Goal: Task Accomplishment & Management: Use online tool/utility

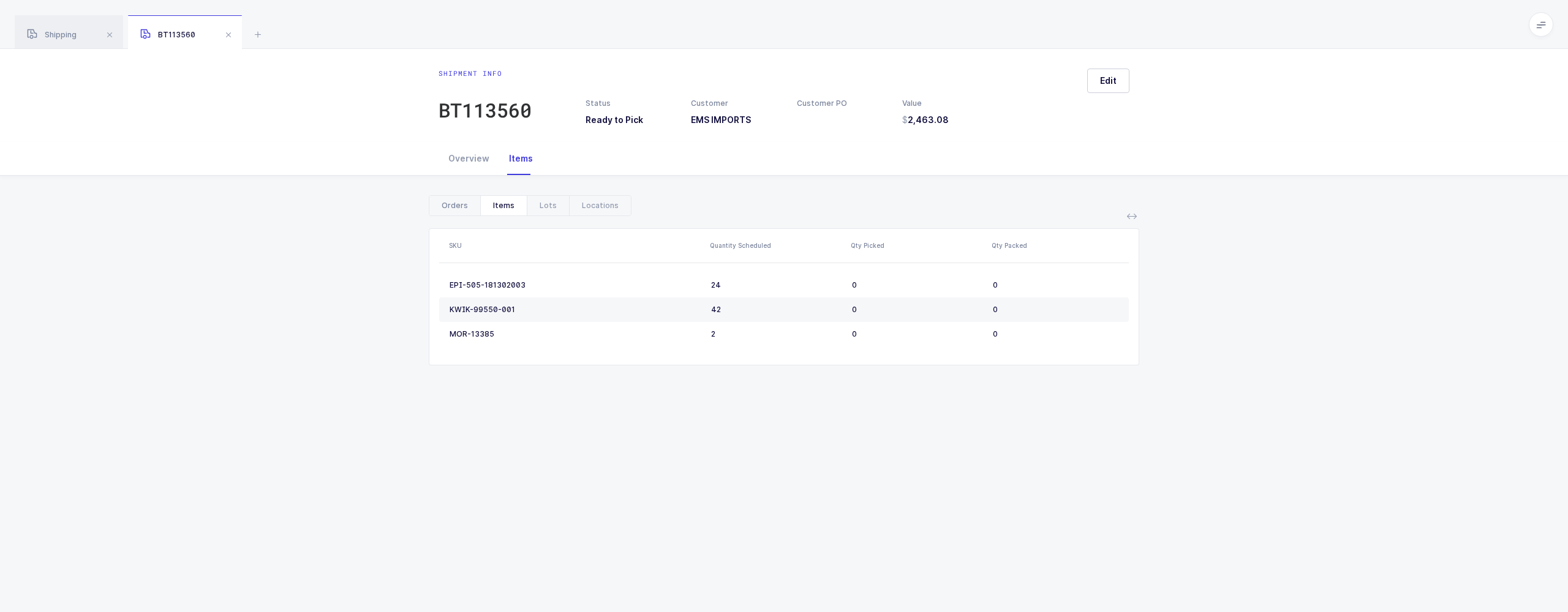
click at [451, 205] on div "Orders" at bounding box center [455, 205] width 51 height 19
click at [465, 166] on div "Overview" at bounding box center [469, 158] width 61 height 33
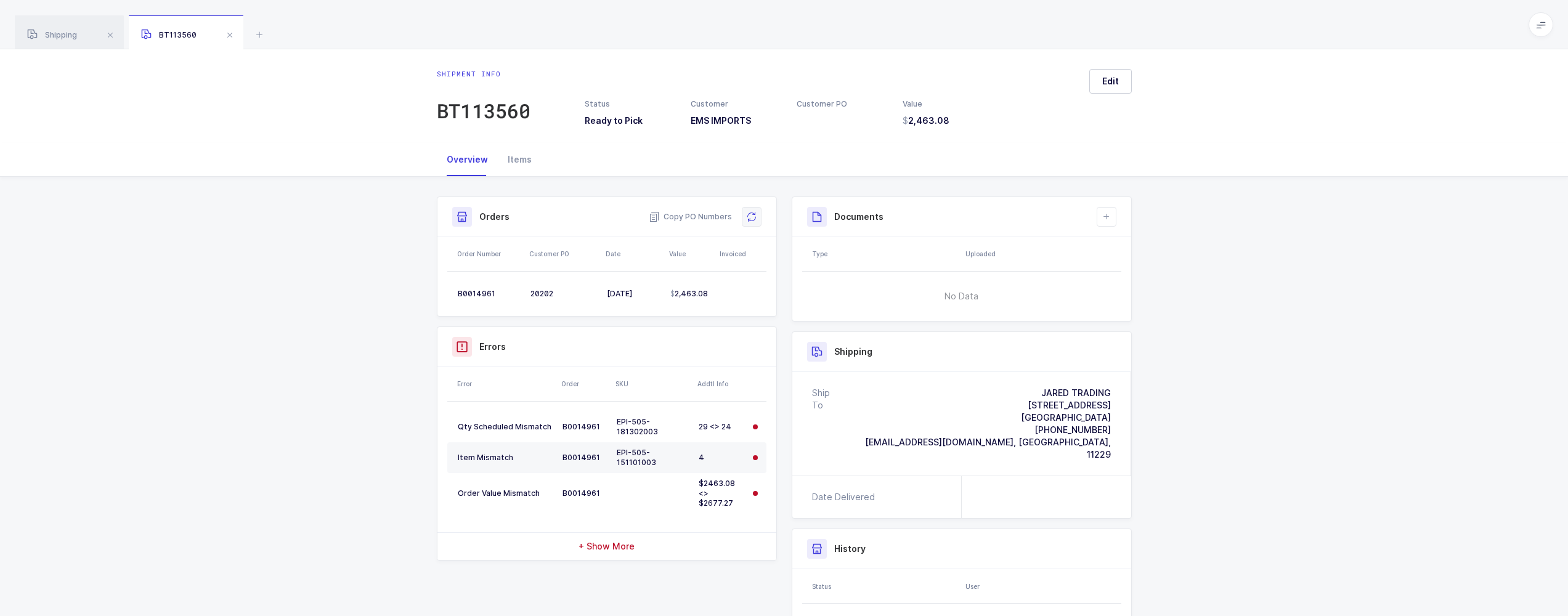
click at [751, 227] on button at bounding box center [751, 217] width 20 height 20
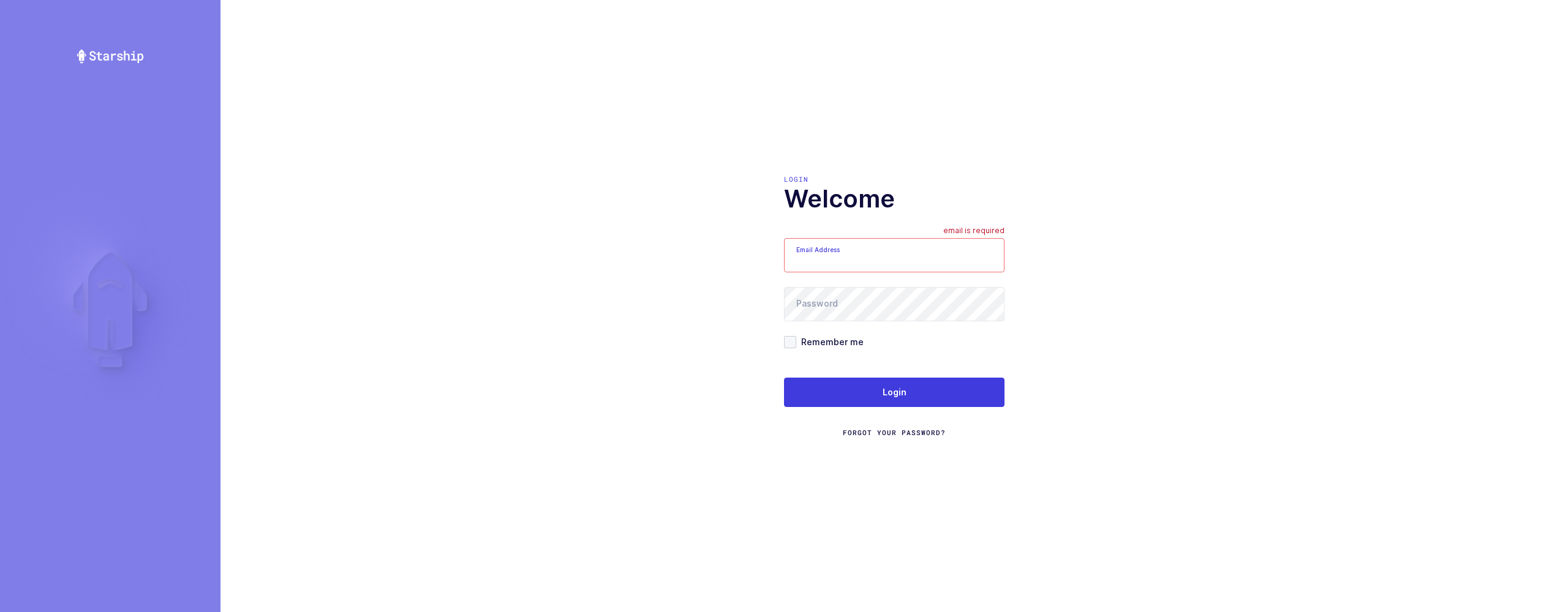
type input "sameer@janustrade.com"
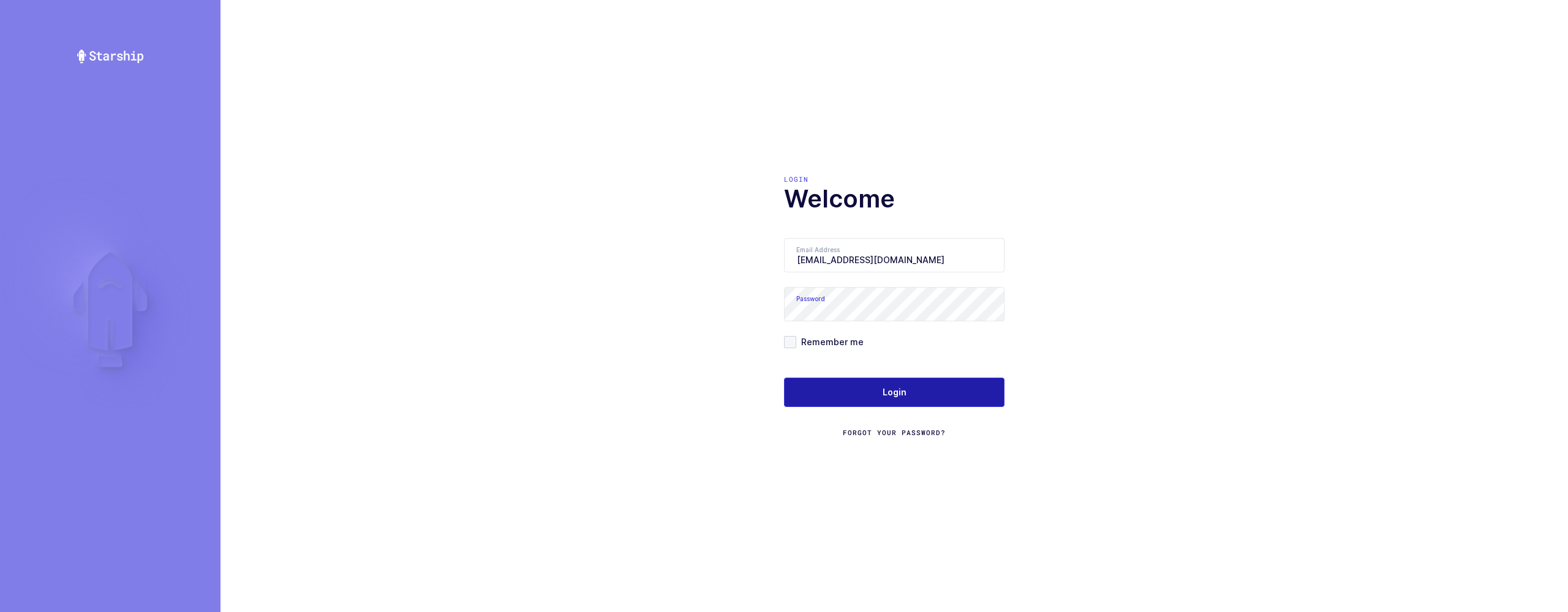
click at [804, 397] on button "Login" at bounding box center [895, 392] width 221 height 29
